Goal: Task Accomplishment & Management: Manage account settings

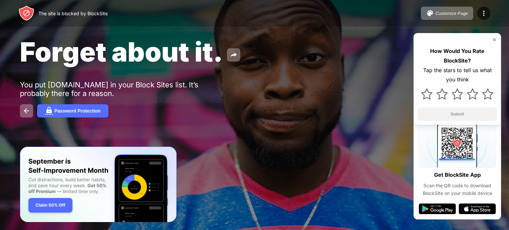
click at [495, 40] on img at bounding box center [494, 39] width 5 height 5
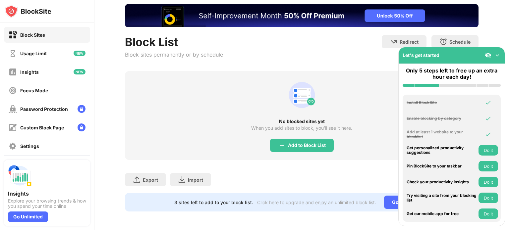
scroll to position [42, 0]
click at [497, 55] on img at bounding box center [497, 55] width 7 height 7
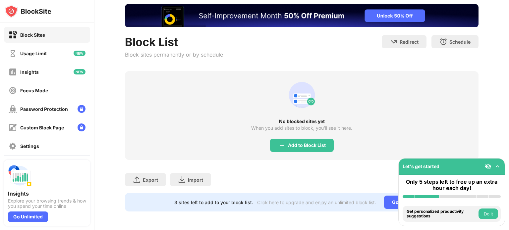
click at [489, 165] on img at bounding box center [488, 166] width 7 height 7
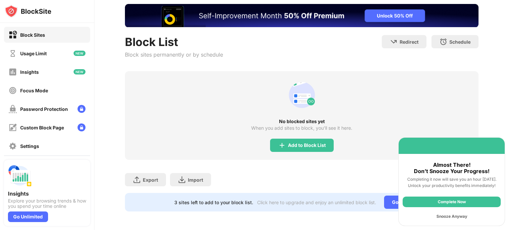
click at [460, 214] on div "Snooze Anyway" at bounding box center [452, 217] width 98 height 11
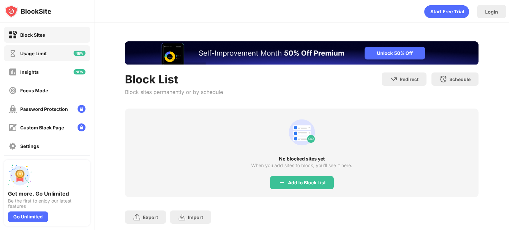
click at [51, 51] on div "Usage Limit" at bounding box center [47, 53] width 86 height 16
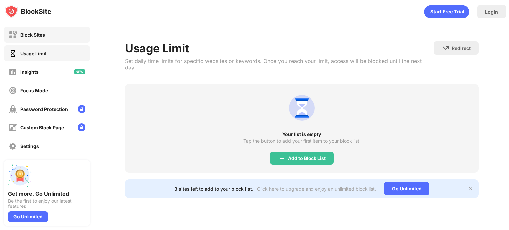
click at [39, 35] on div "Block Sites" at bounding box center [32, 35] width 25 height 6
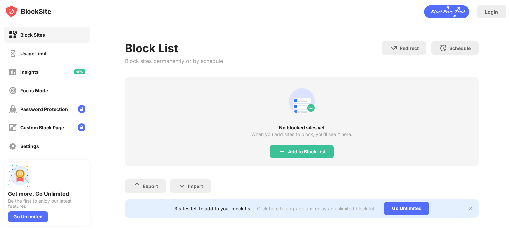
scroll to position [11, 0]
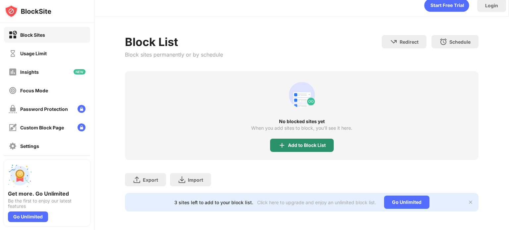
click at [309, 143] on div "Add to Block List" at bounding box center [307, 145] width 38 height 5
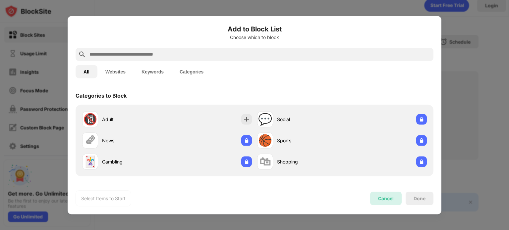
click at [389, 200] on div "Cancel" at bounding box center [386, 199] width 16 height 6
